Goal: Task Accomplishment & Management: Complete application form

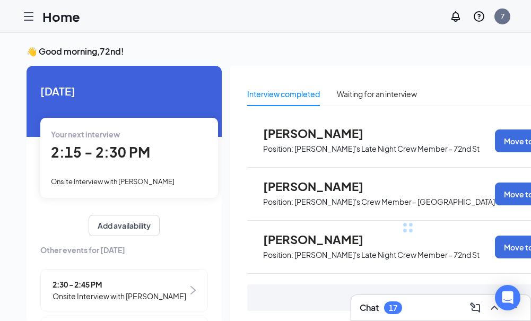
click at [27, 14] on icon "Hamburger" at bounding box center [28, 16] width 13 height 13
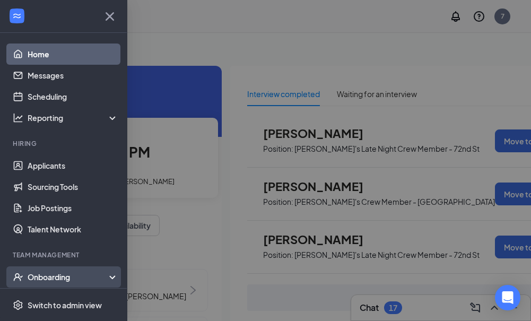
click at [110, 278] on icon at bounding box center [114, 278] width 8 height 0
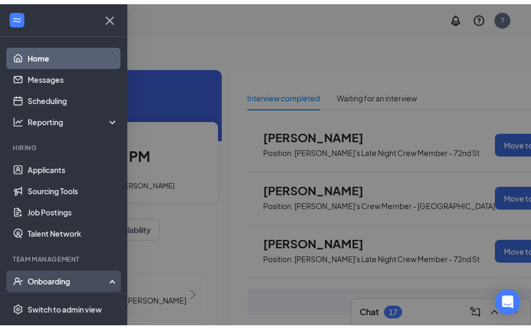
scroll to position [159, 0]
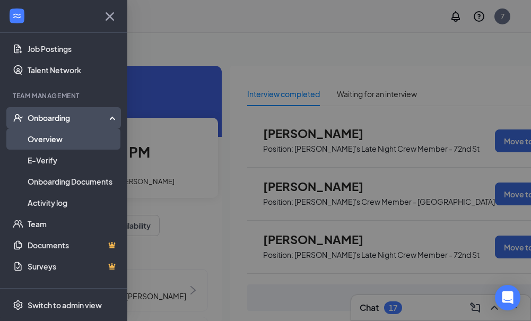
click at [65, 138] on link "Overview" at bounding box center [73, 138] width 91 height 21
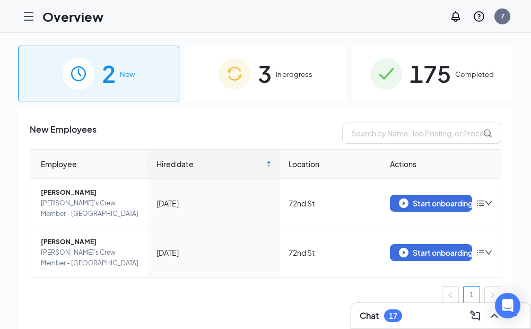
click at [305, 77] on span "In progress" at bounding box center [294, 74] width 37 height 11
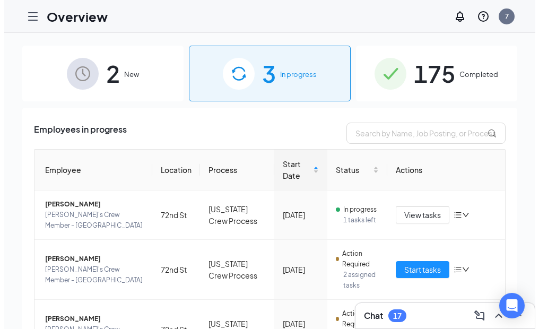
scroll to position [53, 0]
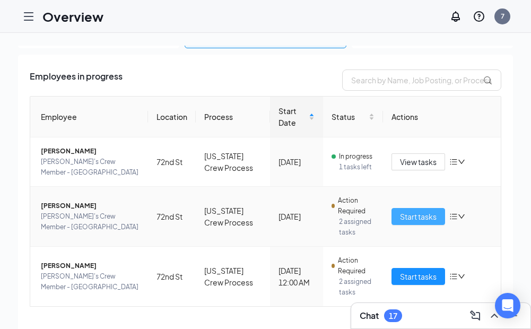
click at [400, 220] on span "Start tasks" at bounding box center [418, 217] width 37 height 12
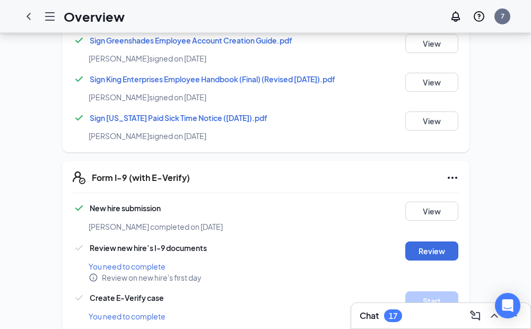
scroll to position [902, 0]
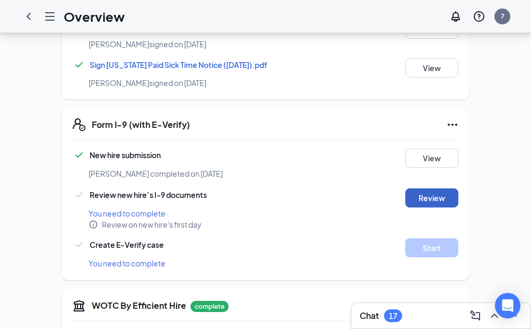
click at [436, 188] on button "Review" at bounding box center [431, 197] width 53 height 19
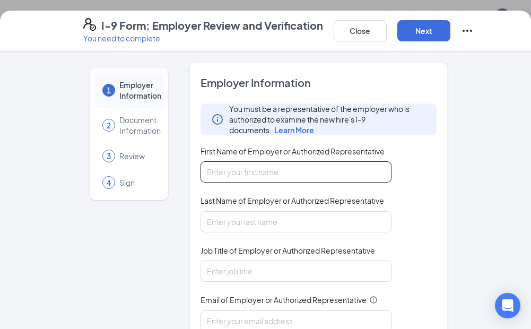
click at [267, 172] on input "First Name of Employer or Authorized Representative" at bounding box center [295, 171] width 191 height 21
type input "[PERSON_NAME]"
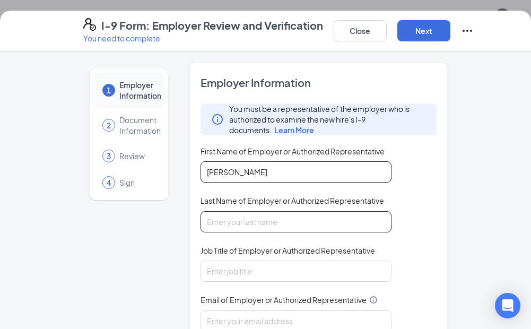
type input "[PERSON_NAME]"
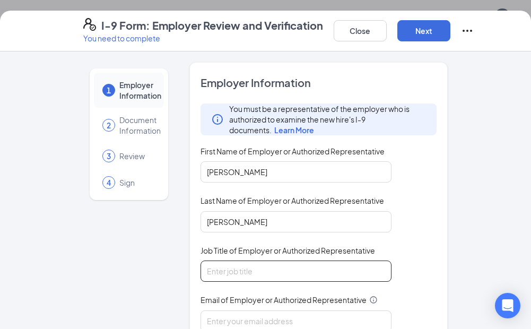
click at [230, 264] on input "Job Title of Employer or Authorized Representative" at bounding box center [295, 270] width 191 height 21
type input "gm"
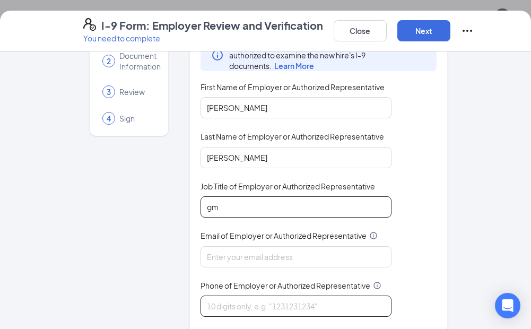
scroll to position [106, 0]
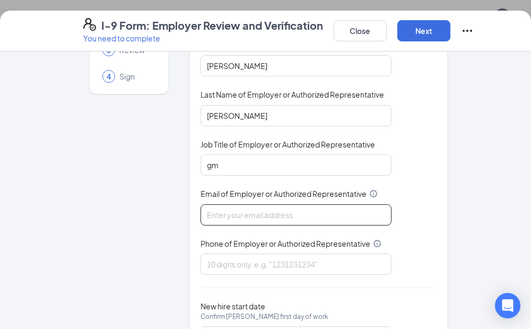
click at [239, 217] on input "Email of Employer or Authorized Representative" at bounding box center [295, 214] width 191 height 21
type input "[EMAIL_ADDRESS][DOMAIN_NAME]"
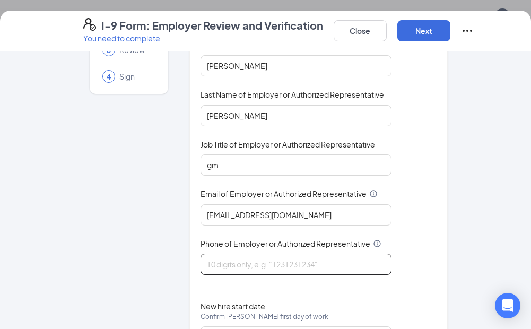
click at [223, 264] on input "Phone of Employer or Authorized Representative" at bounding box center [295, 263] width 191 height 21
type input "4023920930"
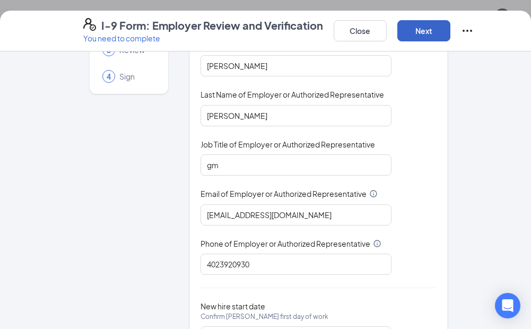
click at [421, 29] on button "Next" at bounding box center [423, 30] width 53 height 21
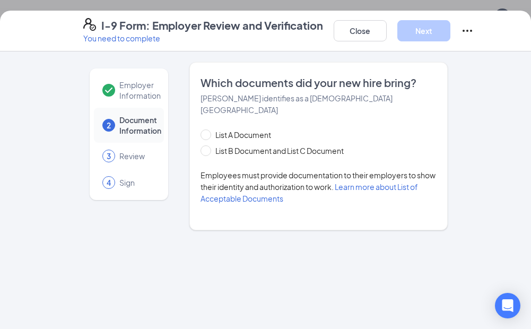
scroll to position [0, 0]
click at [207, 145] on input "List B Document and List C Document" at bounding box center [203, 148] width 7 height 7
radio input "true"
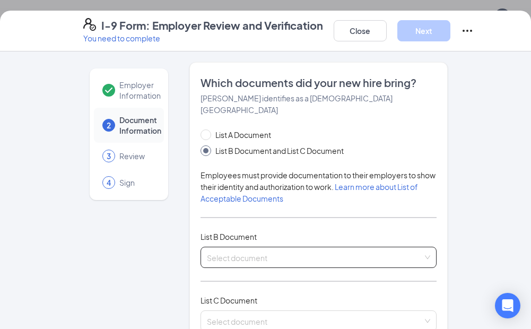
click at [421, 247] on div "Select document" at bounding box center [318, 257] width 236 height 21
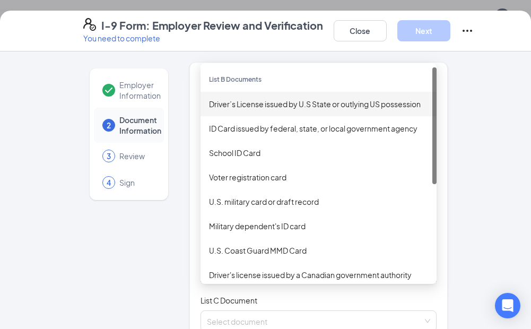
click at [275, 98] on div "Driver’s License issued by U.S State or outlying US possession" at bounding box center [318, 104] width 219 height 12
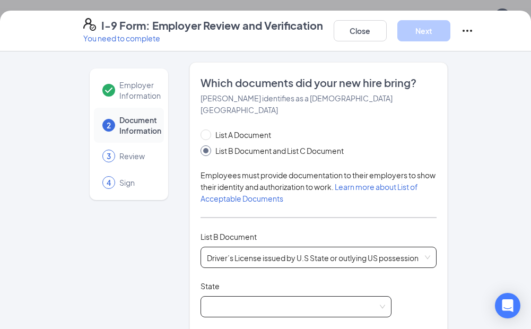
click at [207, 296] on span at bounding box center [296, 306] width 178 height 20
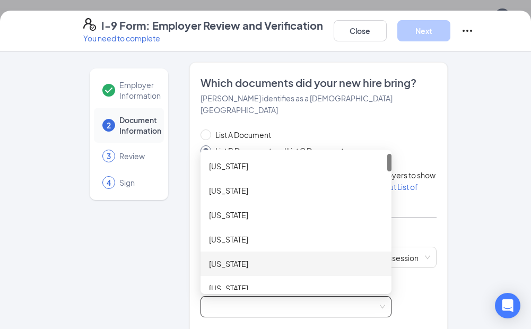
click at [222, 258] on div "[US_STATE]" at bounding box center [296, 264] width 174 height 12
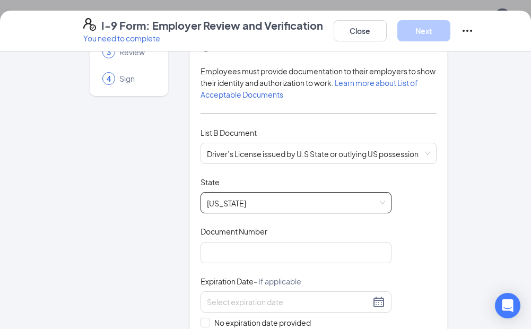
scroll to position [106, 0]
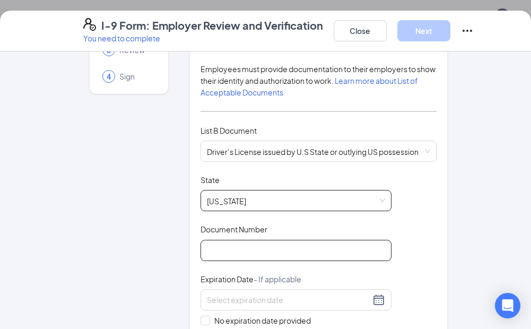
click at [213, 240] on input "Document Number" at bounding box center [295, 250] width 191 height 21
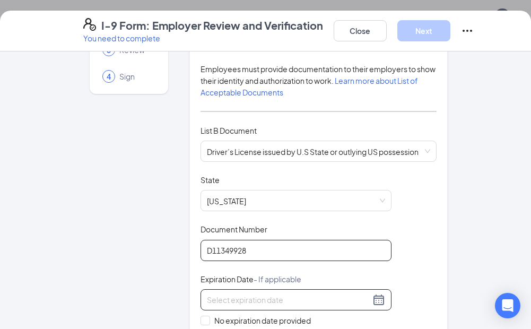
type input "D11349928"
click at [218, 294] on input at bounding box center [288, 300] width 163 height 12
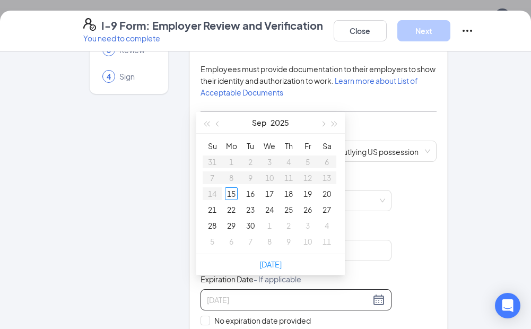
type input "[DATE]"
click at [332, 127] on button "button" at bounding box center [335, 122] width 12 height 21
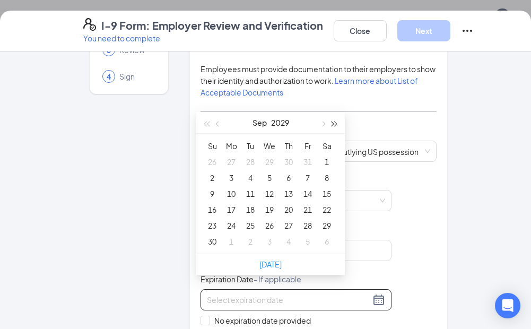
click at [332, 127] on button "button" at bounding box center [335, 122] width 12 height 21
click at [218, 124] on span "button" at bounding box center [218, 123] width 5 height 5
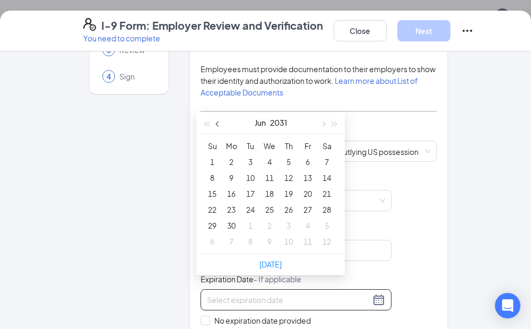
click at [218, 124] on span "button" at bounding box center [218, 123] width 5 height 5
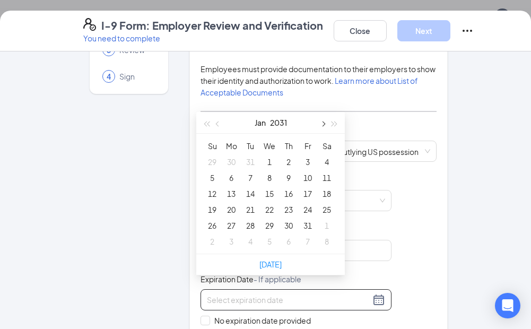
click at [323, 124] on span "button" at bounding box center [322, 123] width 5 height 5
type input "[DATE]"
click at [304, 193] on div "14" at bounding box center [307, 193] width 13 height 13
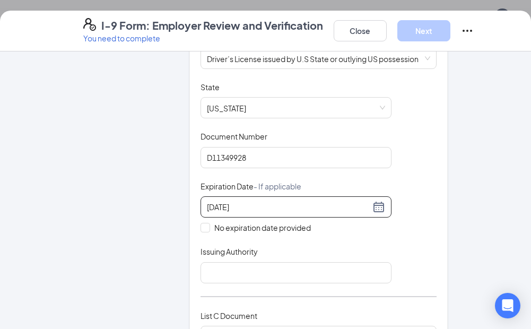
scroll to position [212, 0]
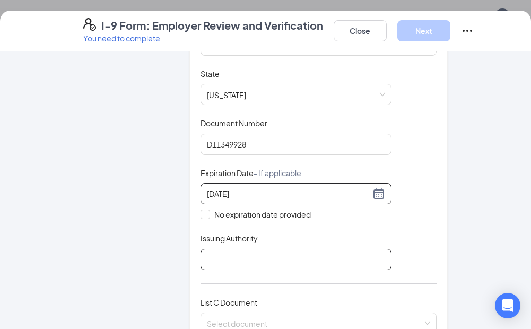
click at [365, 250] on input "Issuing Authority" at bounding box center [295, 259] width 191 height 21
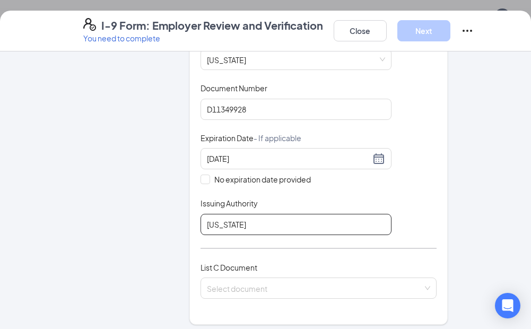
scroll to position [265, 0]
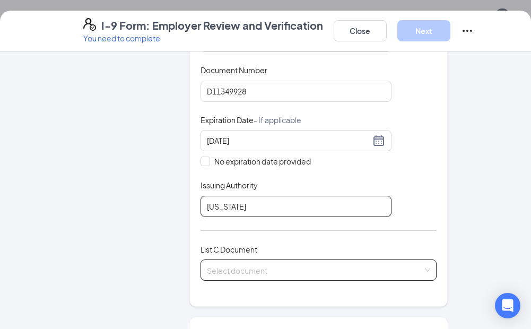
click at [424, 259] on div "Select document" at bounding box center [318, 269] width 236 height 21
type input "[US_STATE]"
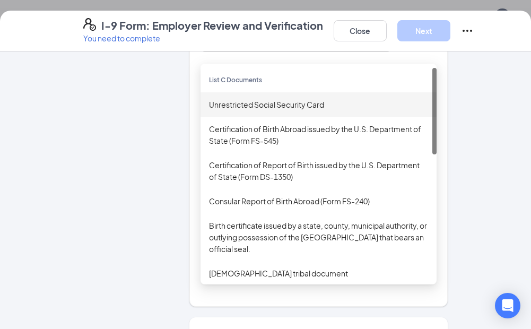
click at [294, 99] on div "Unrestricted Social Security Card" at bounding box center [318, 105] width 219 height 12
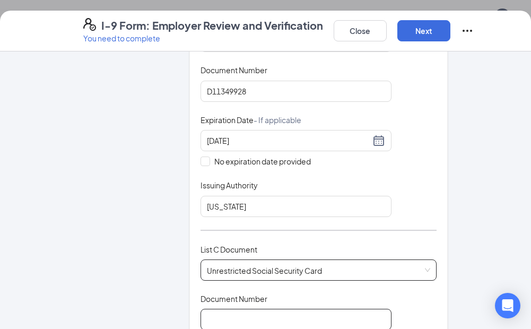
click at [240, 311] on input "Document Number" at bounding box center [295, 319] width 191 height 21
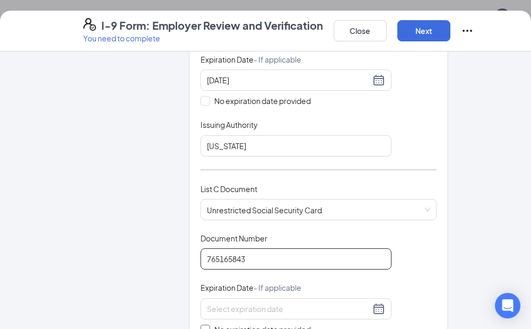
scroll to position [355, 0]
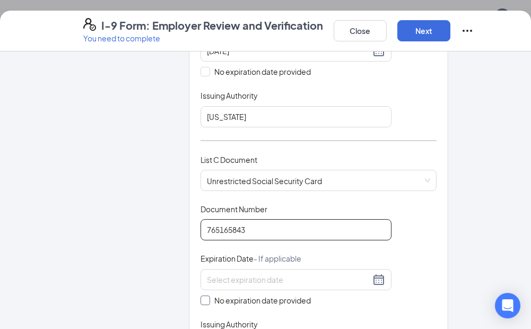
type input "765165843"
click at [201, 295] on input "No expiration date provided" at bounding box center [203, 298] width 7 height 7
checkbox input "true"
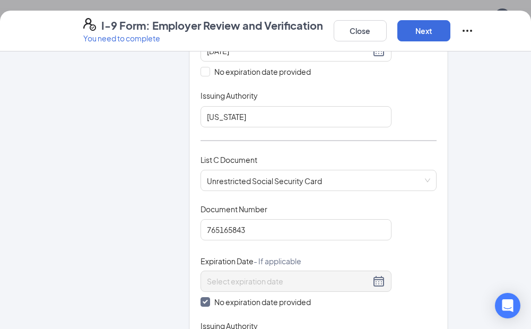
scroll to position [461, 0]
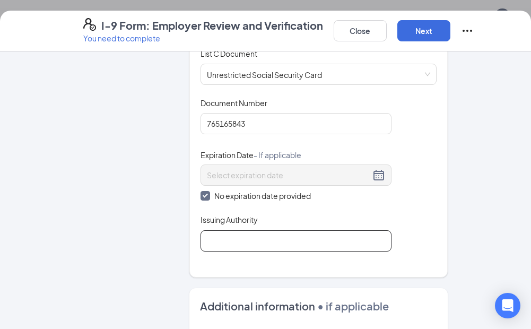
click at [225, 230] on input "Issuing Authority" at bounding box center [295, 240] width 191 height 21
type input "SSN"
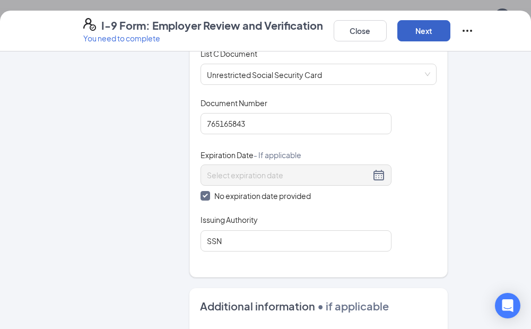
click at [424, 28] on button "Next" at bounding box center [423, 30] width 53 height 21
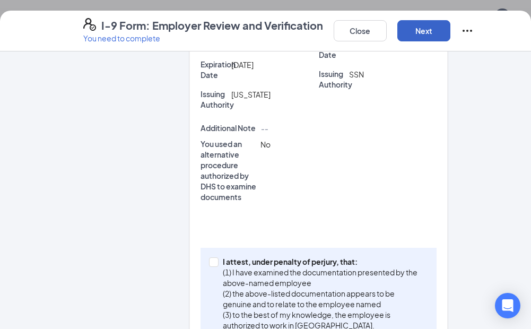
scroll to position [955, 0]
click at [210, 257] on input "I attest, under penalty of [PERSON_NAME], that: (1) I have examined the documen…" at bounding box center [212, 260] width 7 height 7
checkbox input "true"
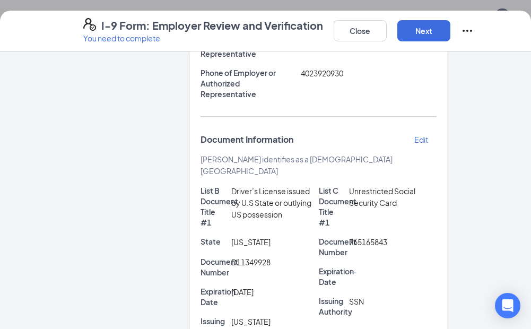
scroll to position [74, 0]
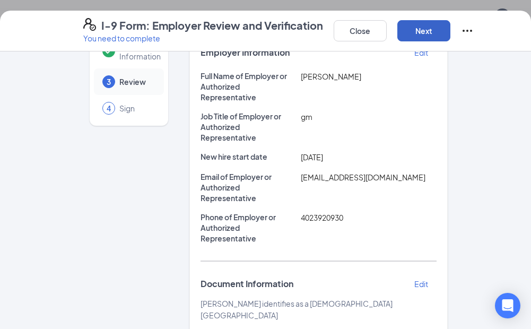
click at [414, 27] on button "Next" at bounding box center [423, 30] width 53 height 21
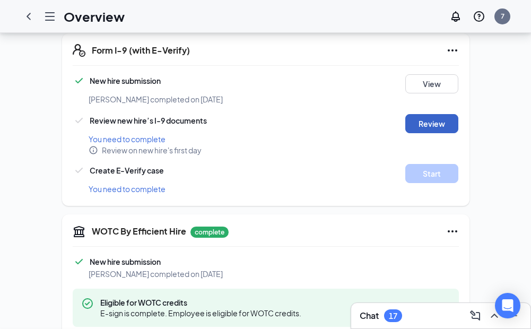
scroll to position [966, 0]
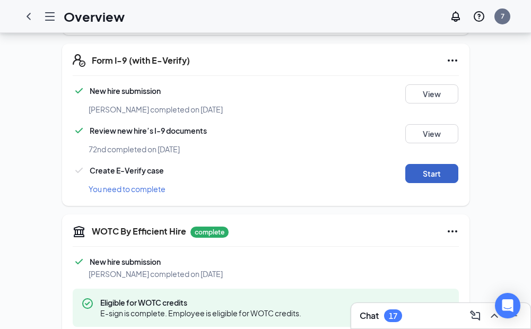
click at [435, 164] on button "Start" at bounding box center [431, 173] width 53 height 19
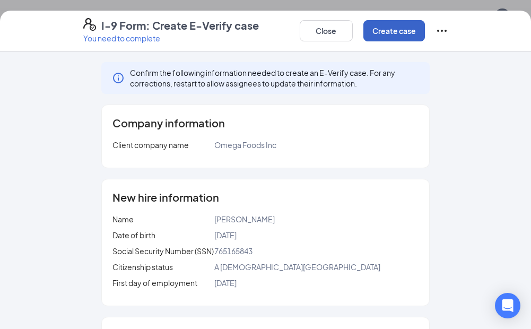
click at [406, 27] on button "Create case" at bounding box center [394, 30] width 62 height 21
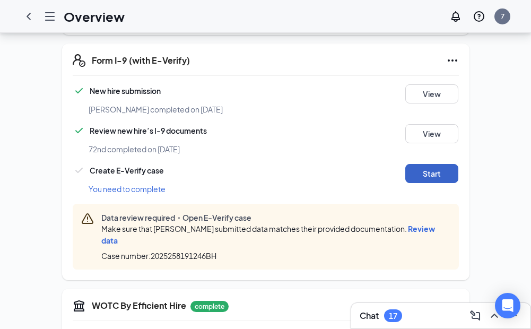
click at [427, 164] on button "Start" at bounding box center [431, 173] width 53 height 19
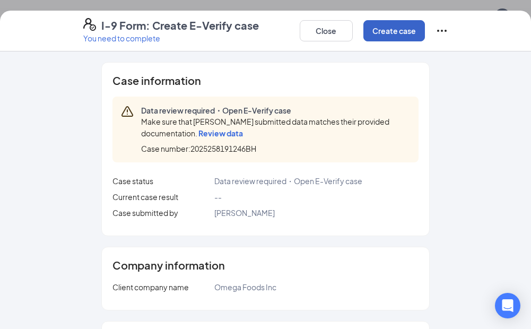
click at [389, 31] on button "Create case" at bounding box center [394, 30] width 62 height 21
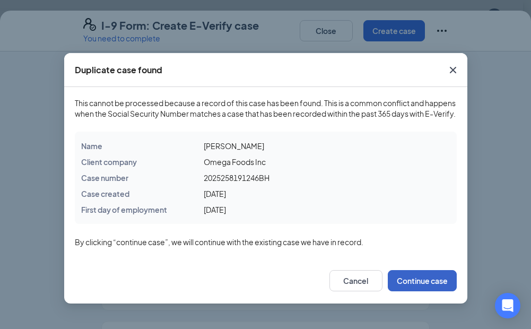
click at [424, 291] on button "Continue case" at bounding box center [422, 280] width 69 height 21
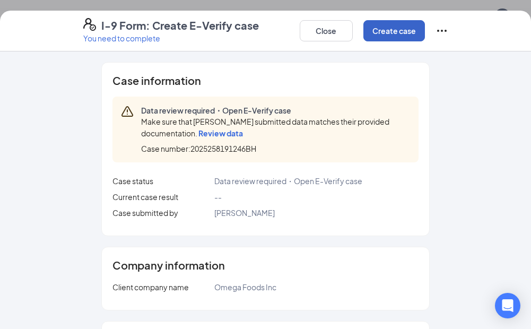
click at [386, 32] on button "Create case" at bounding box center [394, 30] width 62 height 21
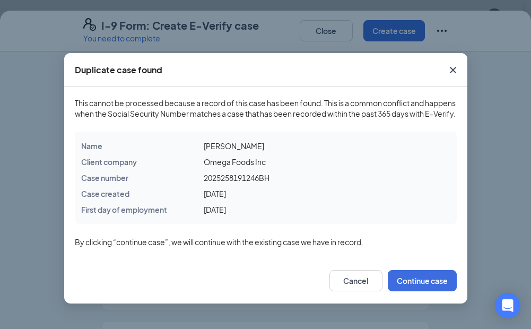
click at [450, 67] on icon "Cross" at bounding box center [452, 70] width 6 height 6
